Goal: Information Seeking & Learning: Learn about a topic

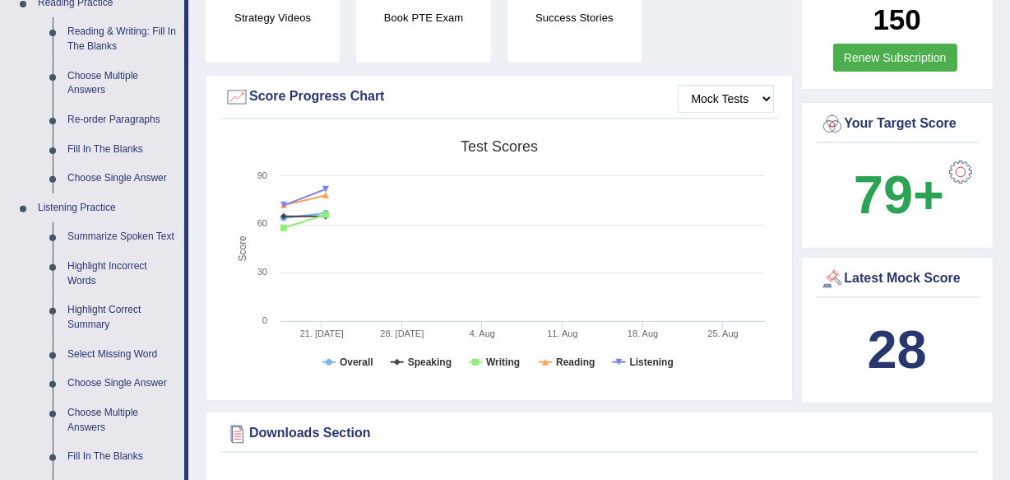
scroll to position [598, 0]
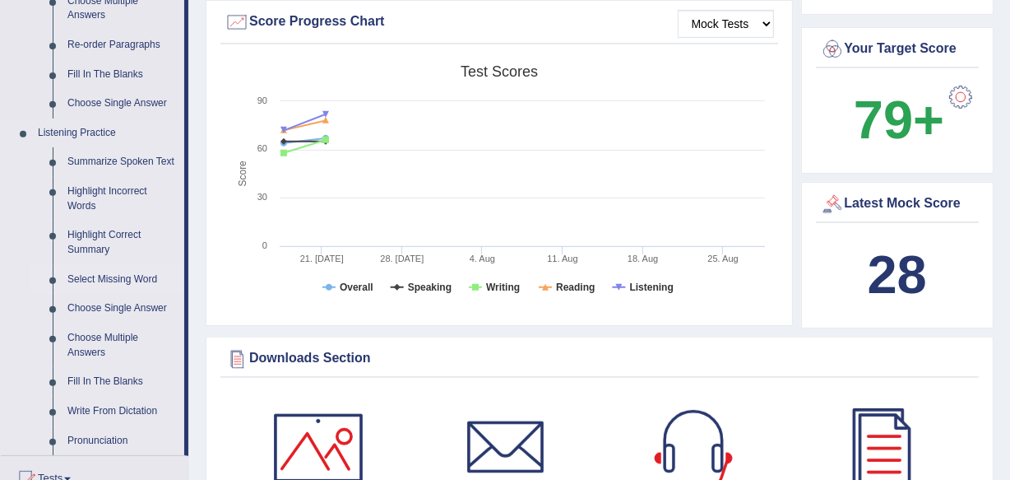
click at [112, 275] on link "Select Missing Word" at bounding box center [122, 280] width 124 height 30
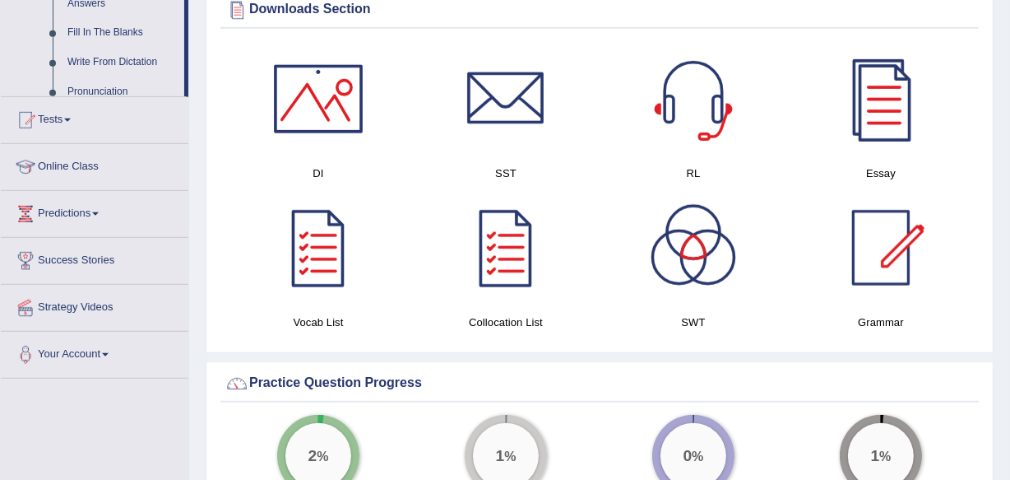
scroll to position [1088, 0]
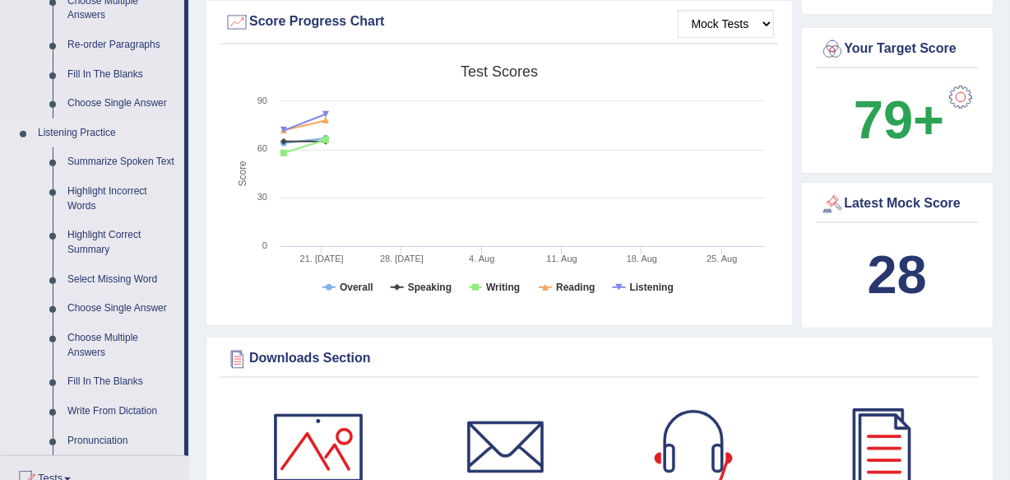
click at [92, 272] on link "Select Missing Word" at bounding box center [122, 280] width 124 height 30
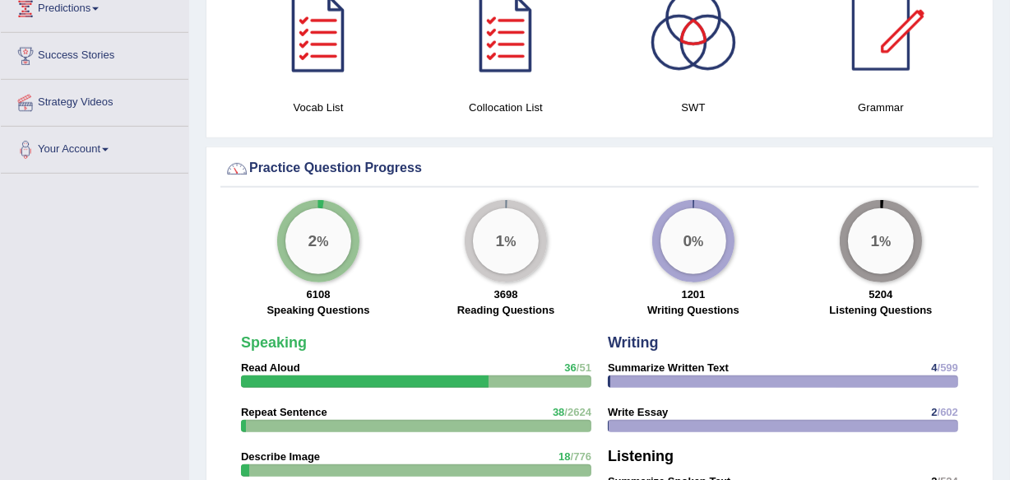
scroll to position [1173, 0]
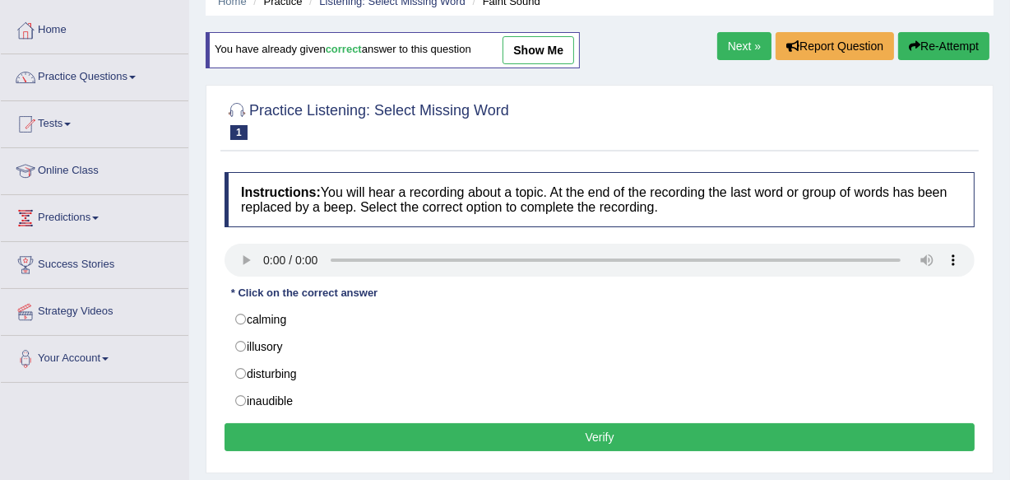
click at [245, 302] on div "Instructions: You will hear a recording about a topic. At the end of the record…" at bounding box center [599, 314] width 758 height 300
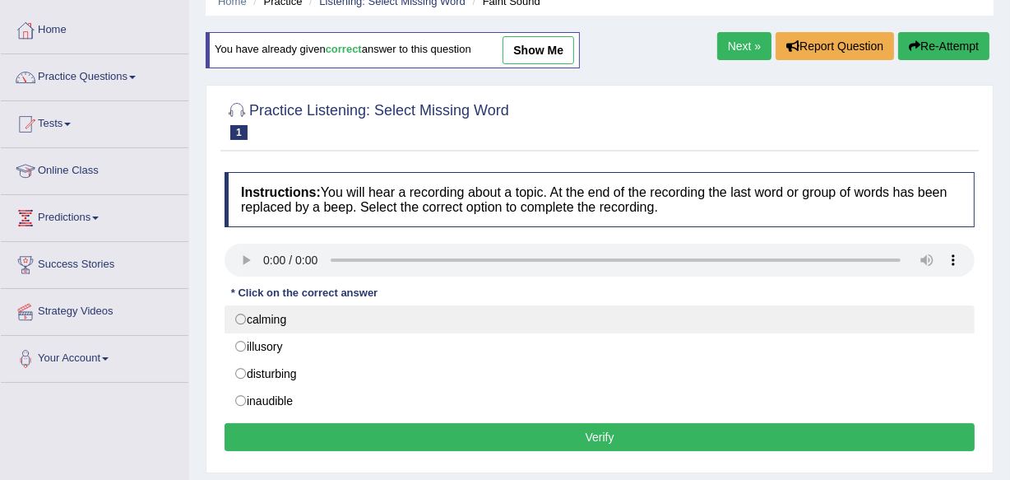
drag, startPoint x: 243, startPoint y: 309, endPoint x: 254, endPoint y: 328, distance: 22.1
click at [243, 309] on label "calming" at bounding box center [600, 319] width 750 height 28
radio input "true"
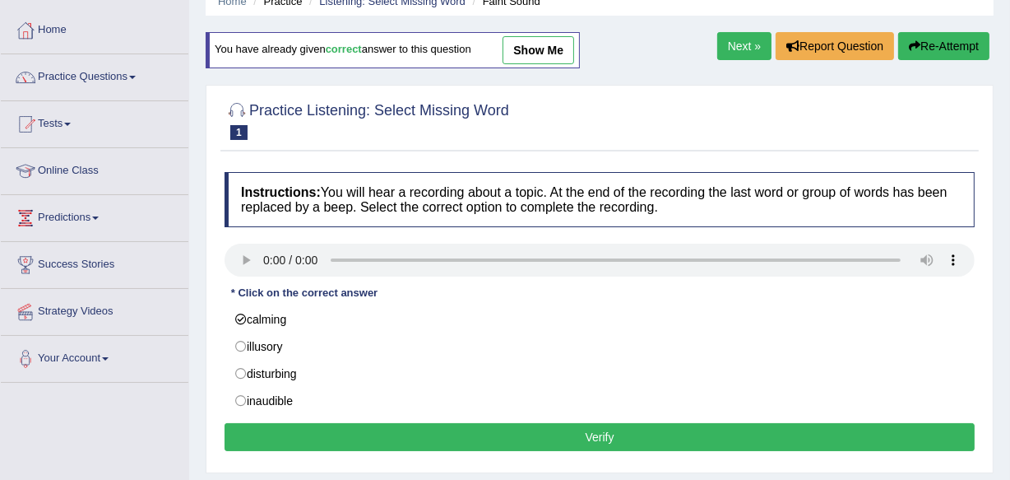
click at [384, 429] on button "Verify" at bounding box center [600, 437] width 750 height 28
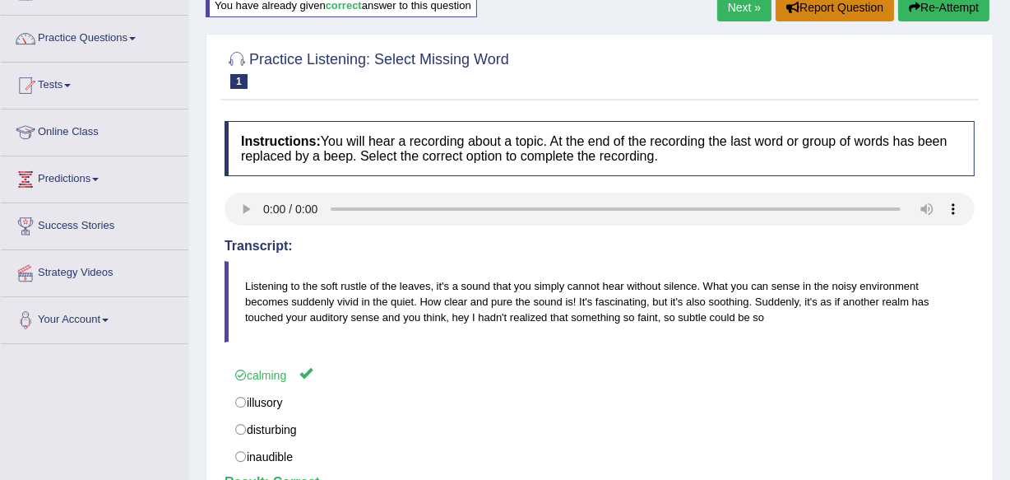
scroll to position [74, 0]
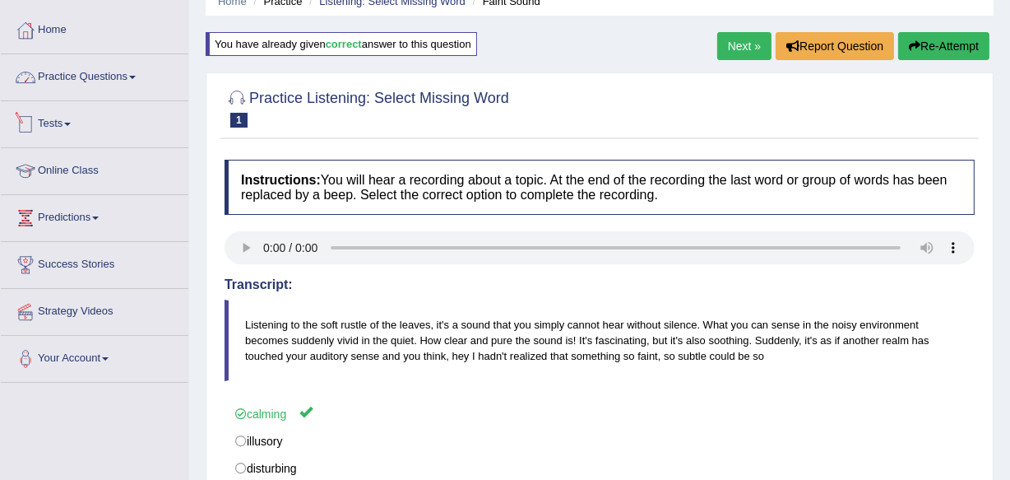
click at [103, 68] on link "Practice Questions" at bounding box center [95, 74] width 188 height 41
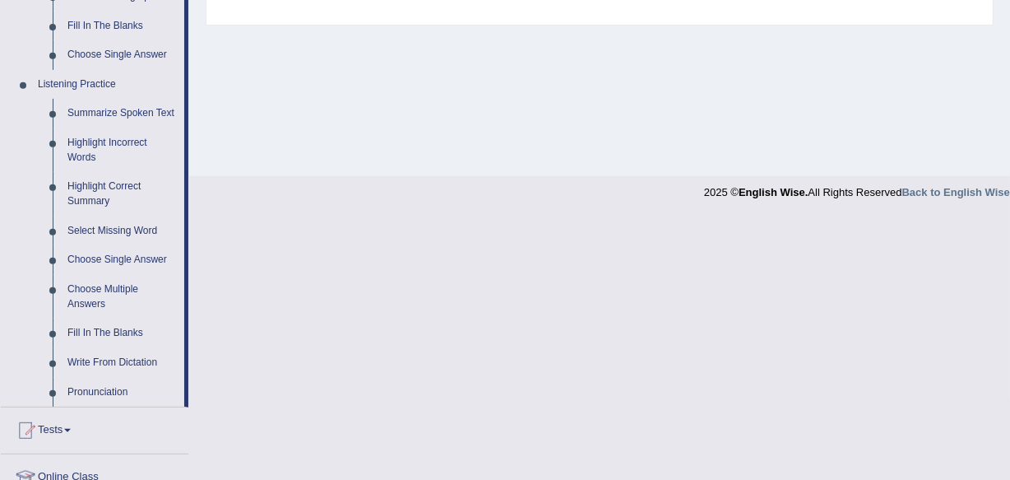
scroll to position [673, 0]
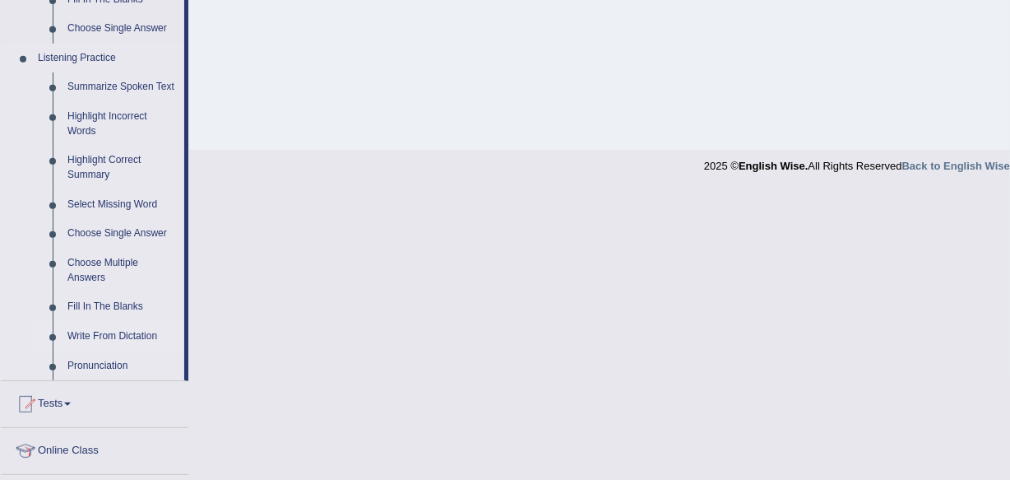
click at [114, 308] on link "Fill In The Blanks" at bounding box center [122, 307] width 124 height 30
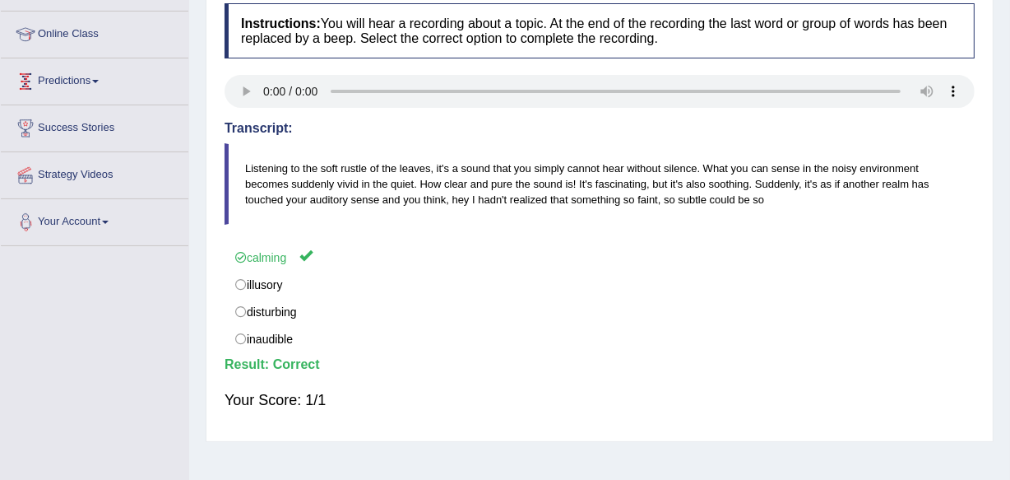
scroll to position [275, 0]
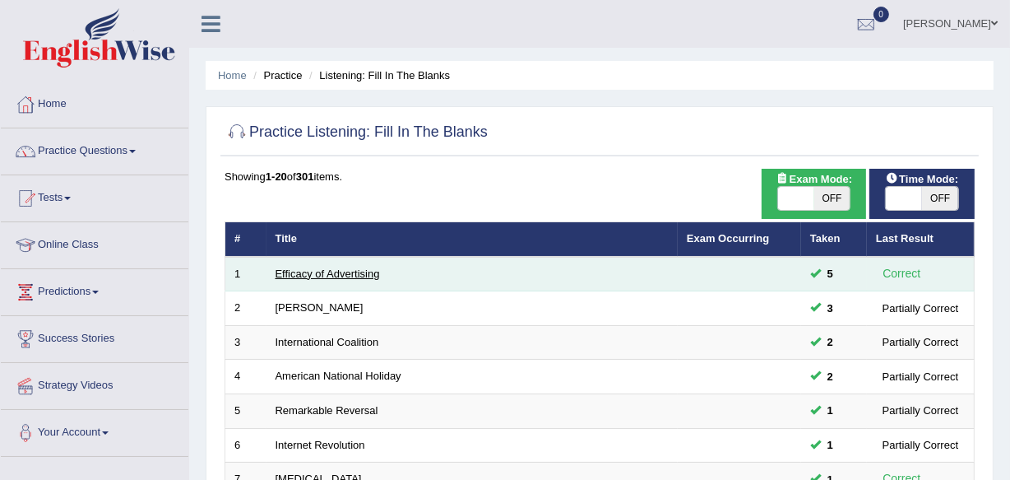
click at [335, 271] on link "Efficacy of Advertising" at bounding box center [328, 273] width 104 height 12
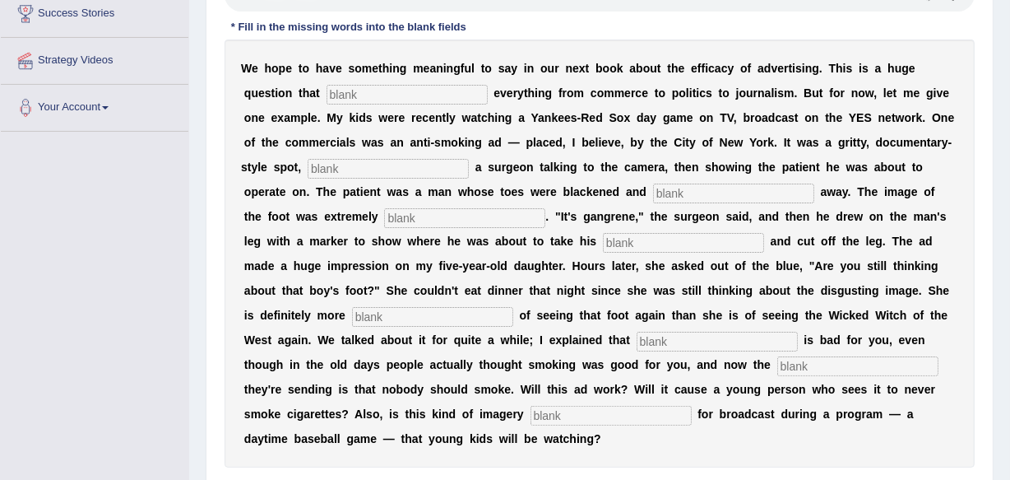
scroll to position [299, 0]
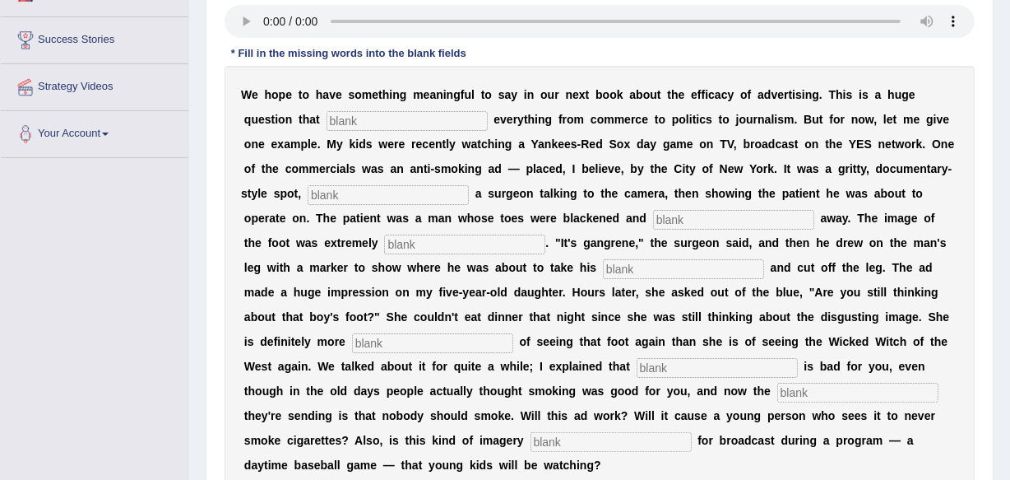
click at [358, 118] on input "text" at bounding box center [407, 121] width 161 height 20
type input "impacts"
click at [371, 189] on input "text" at bounding box center [388, 195] width 161 height 20
type input "featuring"
click at [692, 218] on input "text" at bounding box center [733, 220] width 161 height 20
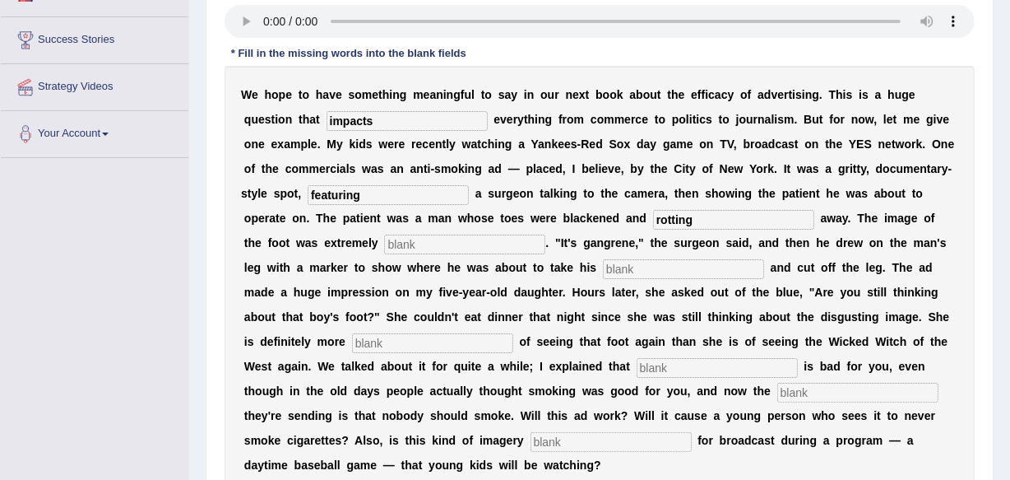
type input "rotting"
click at [477, 239] on input "text" at bounding box center [464, 244] width 161 height 20
type input "disgusting"
click at [622, 264] on input "text" at bounding box center [683, 269] width 161 height 20
type input "hacksaw"
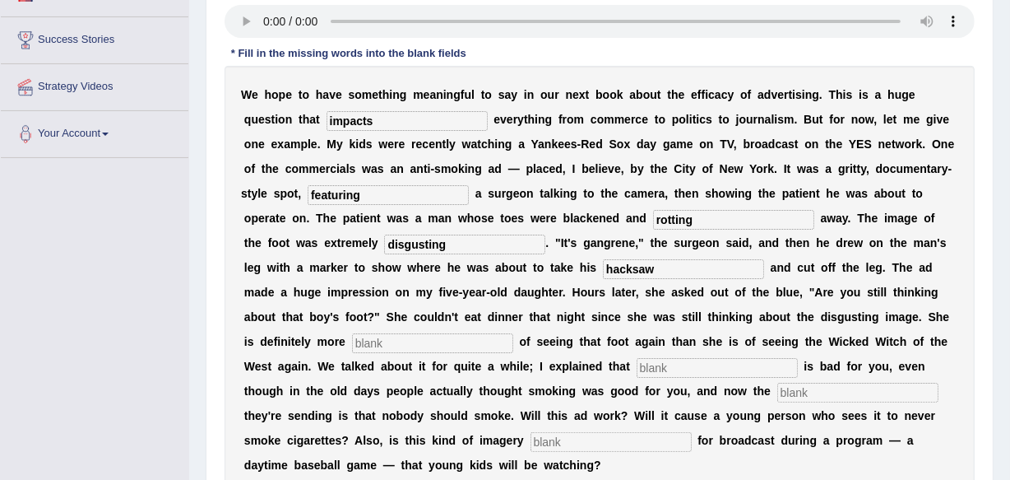
click at [422, 338] on input "text" at bounding box center [432, 343] width 161 height 20
type input "scared"
click at [711, 364] on input "text" at bounding box center [717, 368] width 161 height 20
type input "smoking"
click at [804, 385] on input "text" at bounding box center [857, 393] width 161 height 20
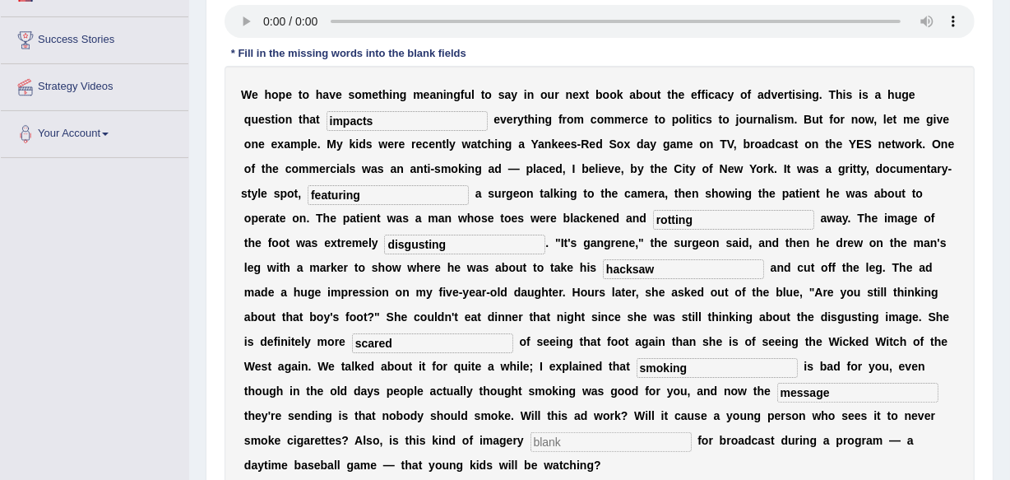
type input "message"
click at [613, 442] on input "text" at bounding box center [611, 442] width 161 height 20
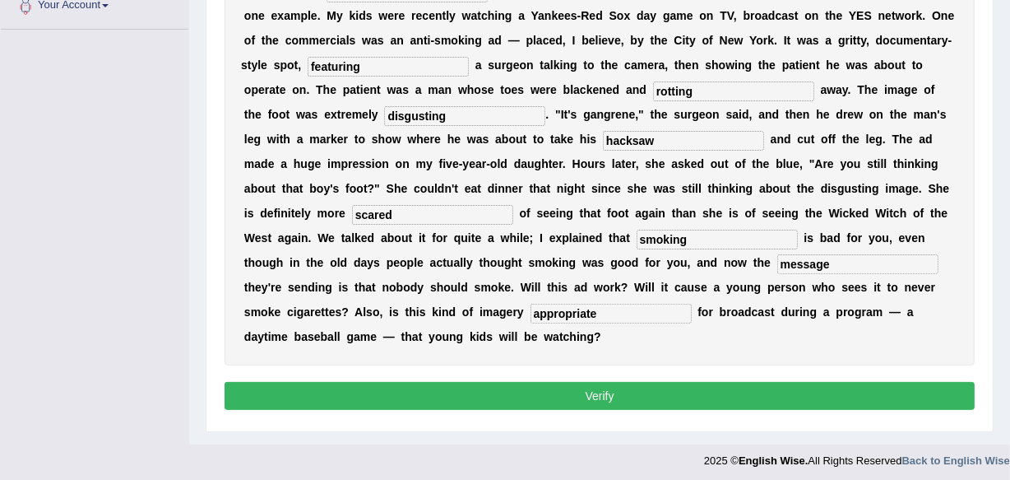
scroll to position [433, 0]
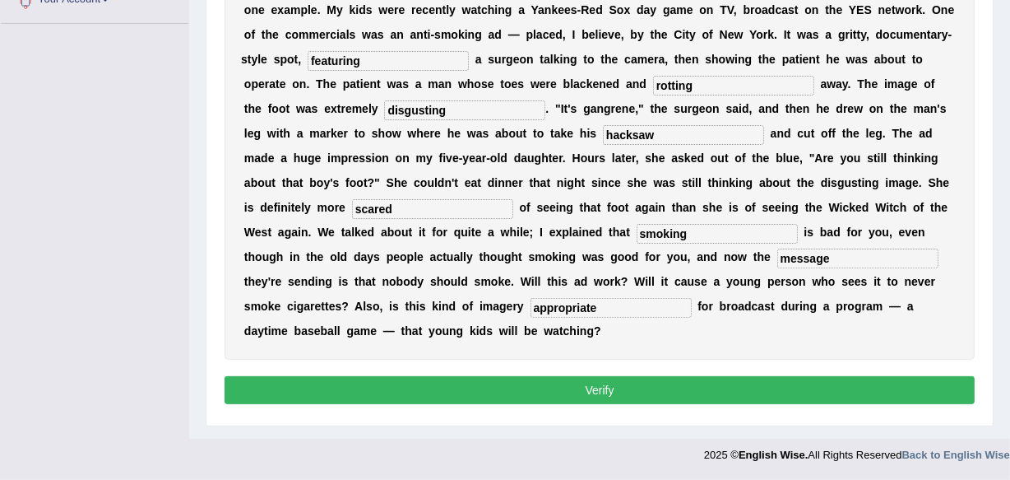
type input "appropriate"
click at [672, 394] on button "Verify" at bounding box center [600, 390] width 750 height 28
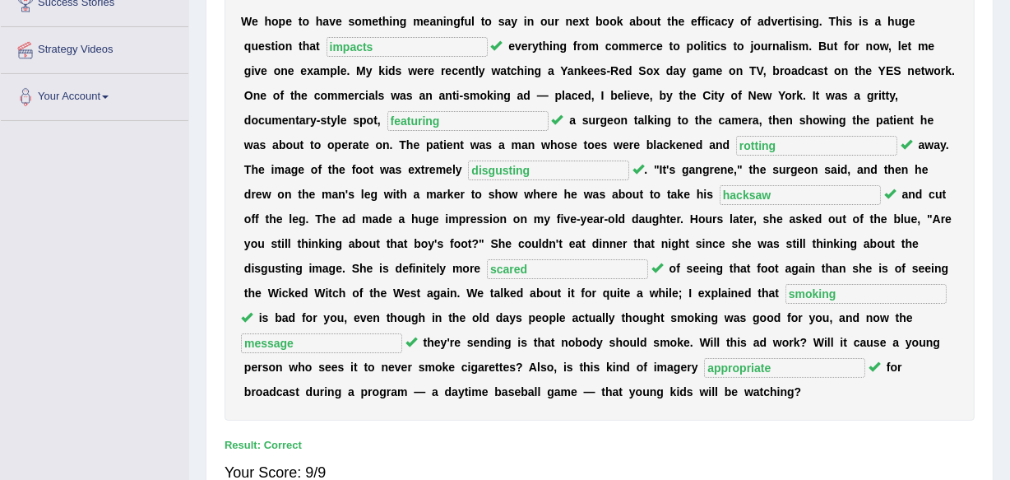
scroll to position [309, 0]
